Goal: Transaction & Acquisition: Book appointment/travel/reservation

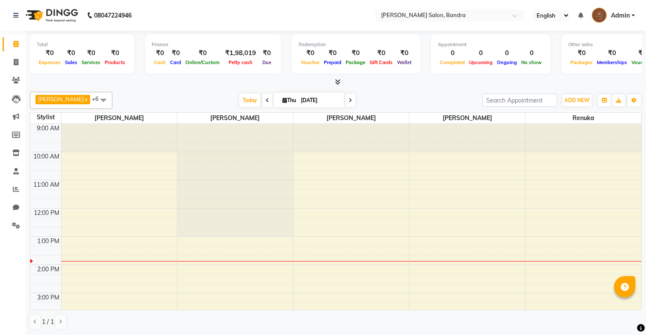
click at [345, 100] on span at bounding box center [350, 100] width 10 height 13
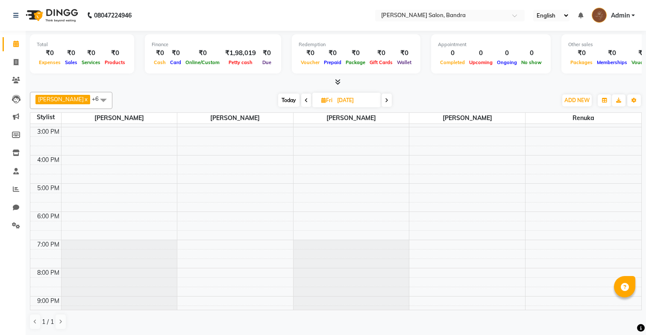
scroll to position [208, 0]
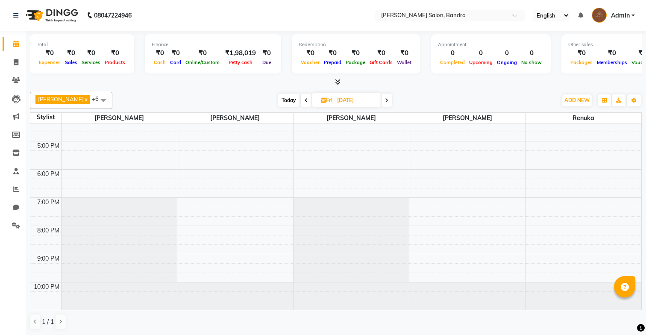
click at [385, 100] on icon at bounding box center [386, 100] width 3 height 5
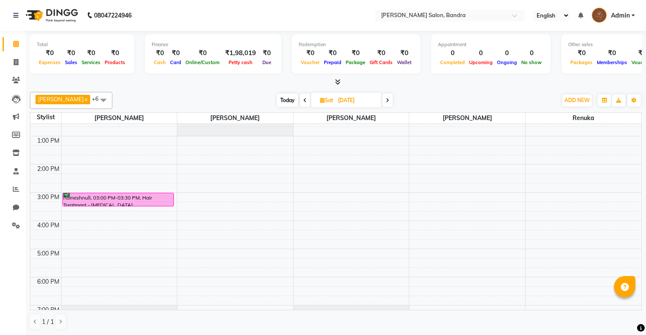
scroll to position [101, 0]
click at [382, 96] on span at bounding box center [387, 100] width 10 height 13
type input "[DATE]"
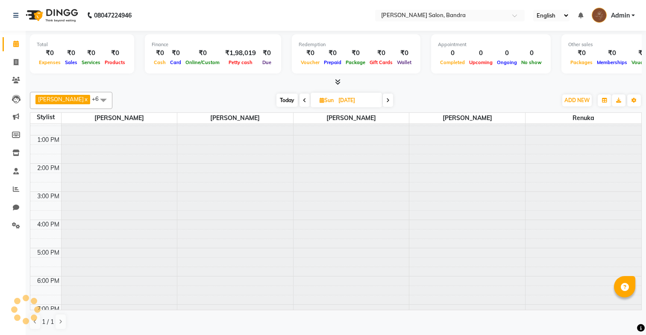
scroll to position [113, 0]
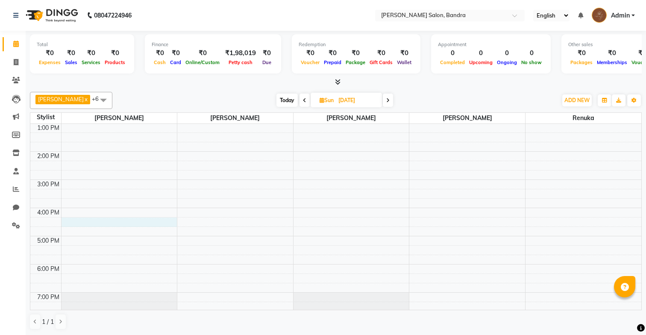
click at [94, 220] on div "9:00 AM 10:00 AM 11:00 AM 12:00 PM 1:00 PM 2:00 PM 3:00 PM 4:00 PM 5:00 PM 6:00…" at bounding box center [335, 208] width 611 height 394
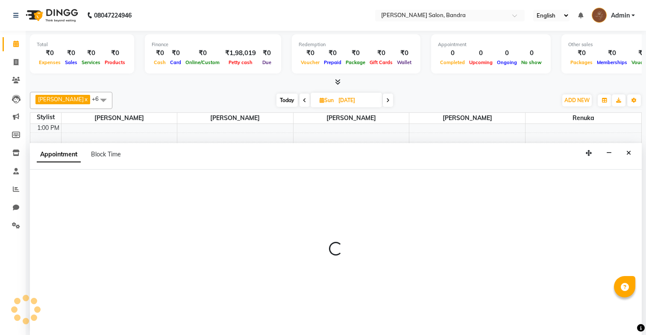
scroll to position [0, 0]
select select "70710"
select select "975"
select select "tentative"
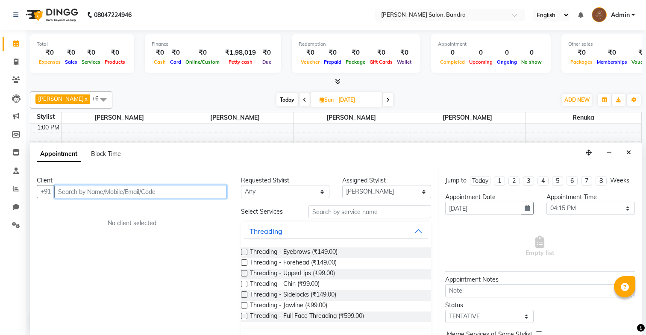
paste input "Client Name : [PERSON_NAME]"
type input "Client Name : [PERSON_NAME]"
click at [219, 191] on input "Client Name : [PERSON_NAME]" at bounding box center [140, 191] width 173 height 13
click at [206, 190] on input "Client Name : [PERSON_NAME]" at bounding box center [140, 191] width 173 height 13
drag, startPoint x: 206, startPoint y: 190, endPoint x: 52, endPoint y: 194, distance: 154.3
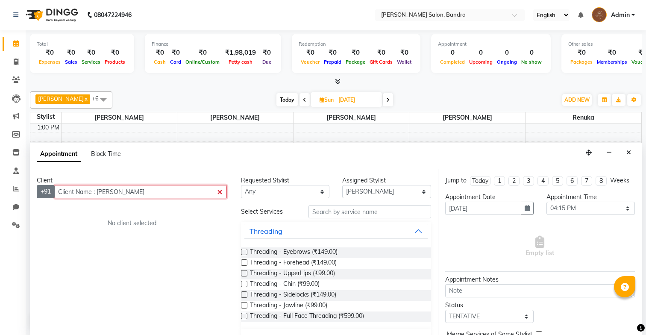
click at [52, 194] on div "+91 Client Name : [PERSON_NAME]" at bounding box center [132, 191] width 190 height 13
paste input "Client Name : [PERSON_NAME]"
type input "Client Name : [PERSON_NAME]"
drag, startPoint x: 118, startPoint y: 192, endPoint x: 38, endPoint y: 194, distance: 79.5
click at [38, 194] on div "+91 Client Name : [PERSON_NAME]" at bounding box center [132, 191] width 190 height 13
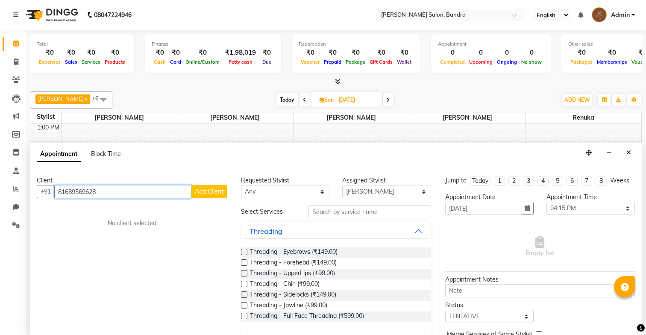
type input "81689569628"
click at [204, 196] on button "Add Client" at bounding box center [208, 191] width 35 height 13
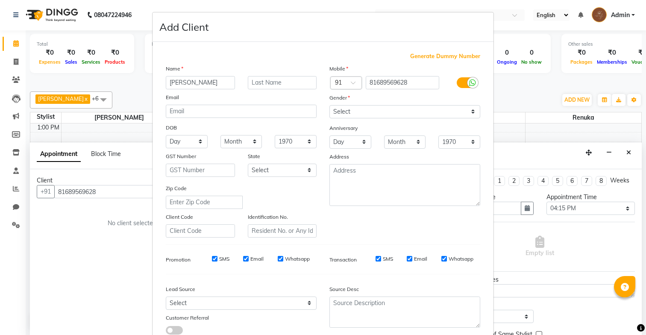
type input "[PERSON_NAME]"
click at [391, 119] on div "Mobile Country Code × 91 81689569628 Gender Select [DEMOGRAPHIC_DATA] [DEMOGRAP…" at bounding box center [405, 150] width 164 height 173
click at [393, 112] on select "Select [DEMOGRAPHIC_DATA] [DEMOGRAPHIC_DATA] Other Prefer Not To Say" at bounding box center [404, 111] width 151 height 13
select select "[DEMOGRAPHIC_DATA]"
click at [329, 105] on select "Select [DEMOGRAPHIC_DATA] [DEMOGRAPHIC_DATA] Other Prefer Not To Say" at bounding box center [404, 111] width 151 height 13
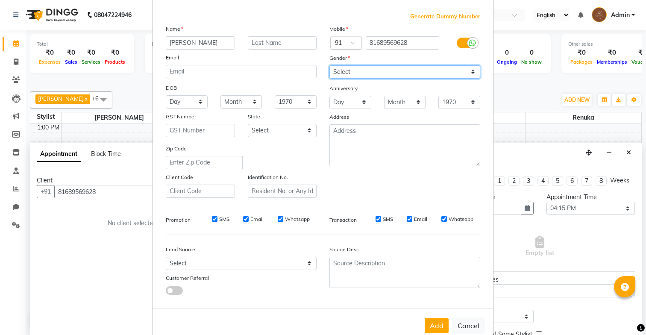
scroll to position [59, 0]
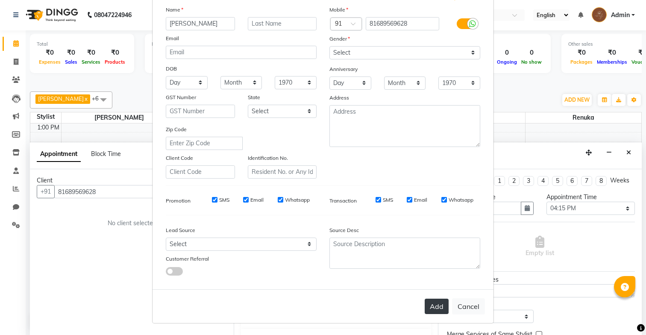
click at [440, 302] on button "Add" at bounding box center [437, 306] width 24 height 15
select select
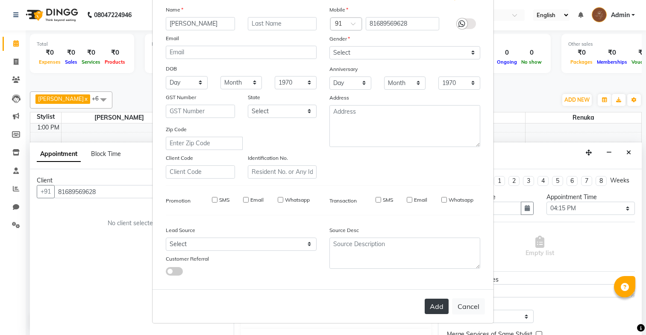
select select
checkbox input "false"
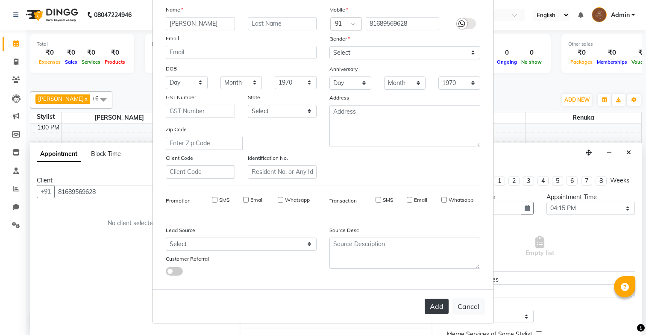
checkbox input "false"
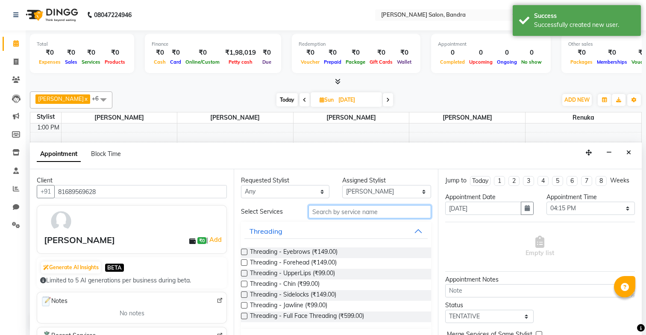
click at [346, 216] on input "text" at bounding box center [369, 211] width 122 height 13
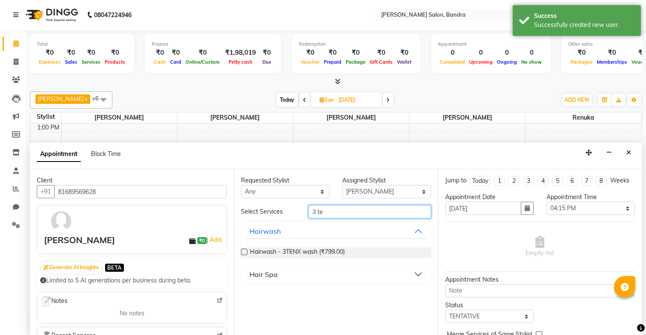
type input "3 te"
click at [244, 251] on label at bounding box center [244, 252] width 6 height 6
click at [244, 251] on input "checkbox" at bounding box center [244, 253] width 6 height 6
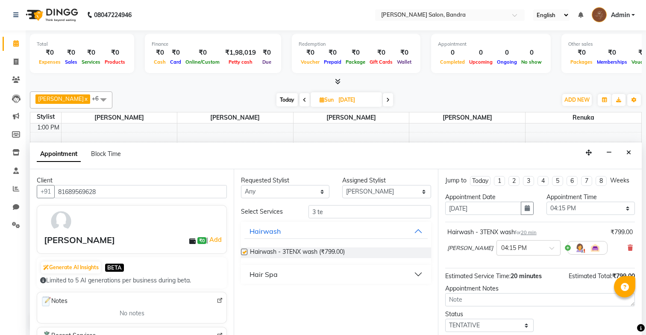
checkbox input "false"
drag, startPoint x: 341, startPoint y: 209, endPoint x: 299, endPoint y: 213, distance: 41.6
click at [299, 213] on div "Select Services 3 te" at bounding box center [336, 211] width 203 height 13
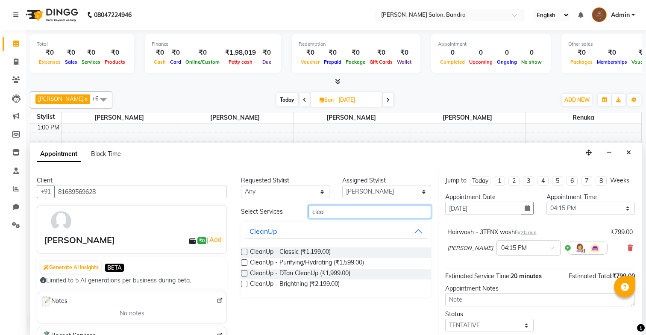
type input "clea"
click at [245, 251] on label at bounding box center [244, 252] width 6 height 6
click at [245, 251] on input "checkbox" at bounding box center [244, 253] width 6 height 6
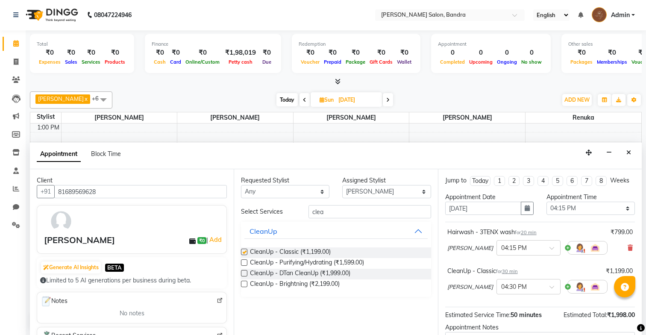
checkbox input "false"
drag, startPoint x: 330, startPoint y: 212, endPoint x: 298, endPoint y: 211, distance: 31.6
click at [298, 211] on div "Select Services clea" at bounding box center [336, 211] width 203 height 13
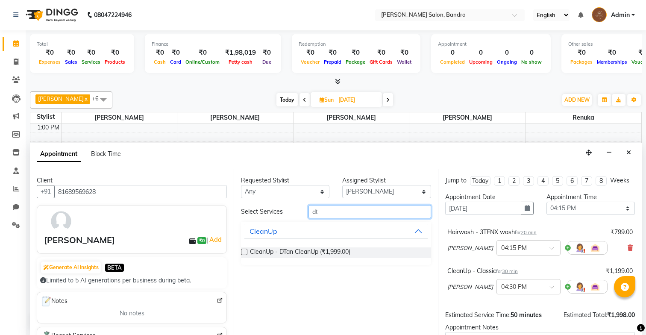
type input "d"
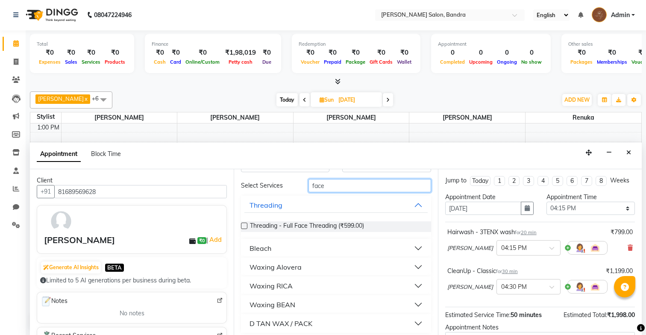
scroll to position [31, 0]
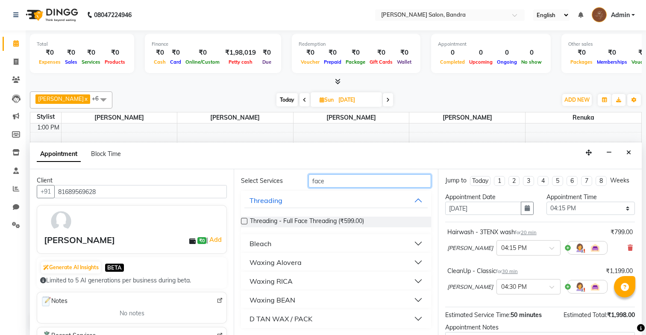
type input "face"
click at [417, 318] on button "D TAN WAX / PACK" at bounding box center [335, 318] width 183 height 15
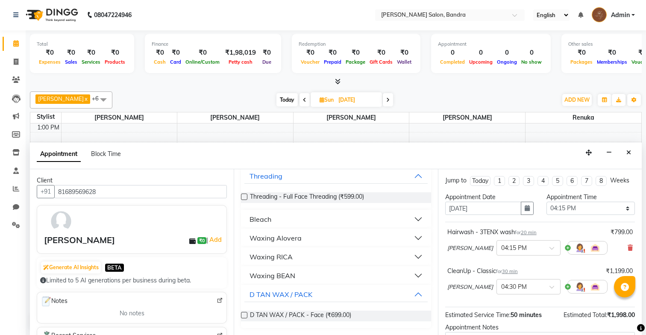
click at [244, 316] on label at bounding box center [244, 315] width 6 height 6
click at [244, 316] on input "checkbox" at bounding box center [244, 316] width 6 height 6
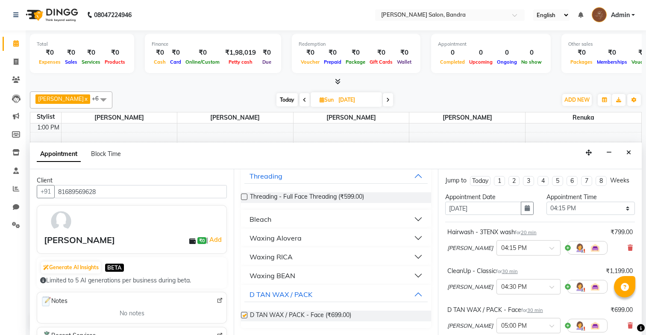
checkbox input "false"
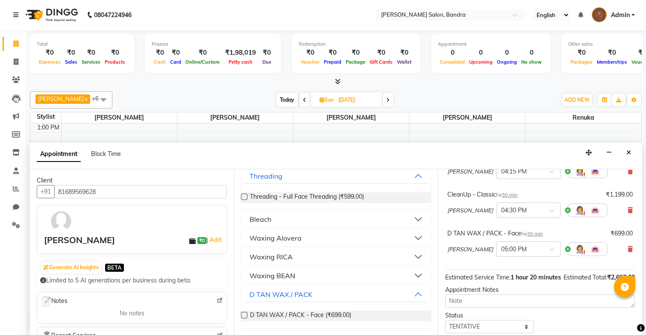
scroll to position [138, 0]
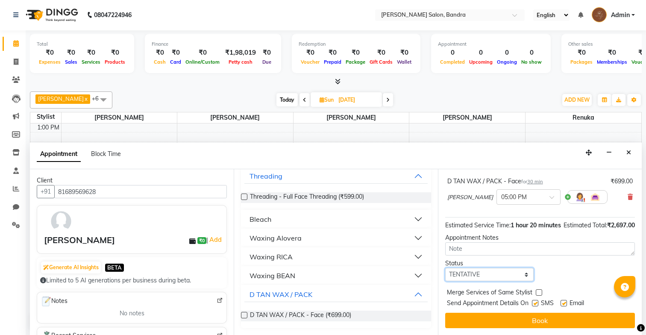
click at [495, 273] on select "Select TENTATIVE CONFIRM UPCOMING" at bounding box center [489, 274] width 88 height 13
select select "confirm booking"
click at [445, 268] on select "Select TENTATIVE CONFIRM UPCOMING" at bounding box center [489, 274] width 88 height 13
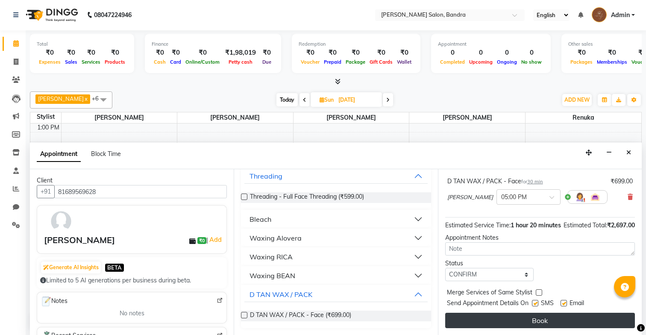
click at [491, 319] on button "Book" at bounding box center [540, 320] width 190 height 15
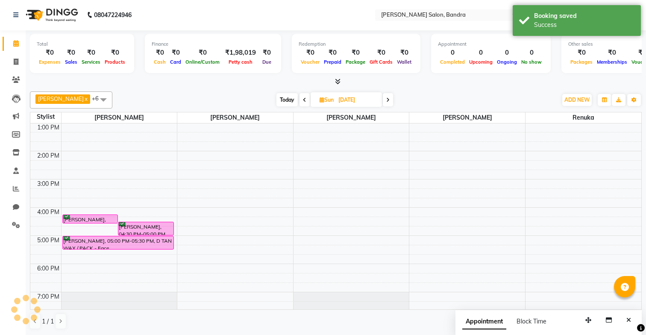
scroll to position [0, 0]
